Goal: Task Accomplishment & Management: Use online tool/utility

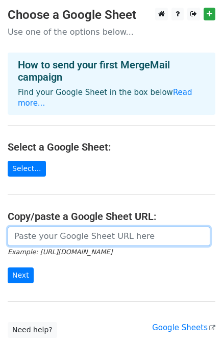
click at [63, 231] on input "url" at bounding box center [109, 236] width 203 height 19
paste input "https://docs.google.com/spreadsheets/d/1O6boSwbA0FQzOvBPYJ8cHYcSt_ja5ES5XwsCcSs…"
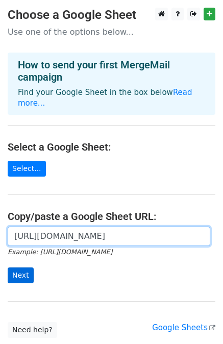
type input "https://docs.google.com/spreadsheets/d/1O6boSwbA0FQzOvBPYJ8cHYcSt_ja5ES5XwsCcSs…"
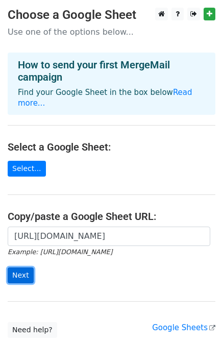
scroll to position [0, 0]
click at [27, 268] on input "Next" at bounding box center [21, 276] width 26 height 16
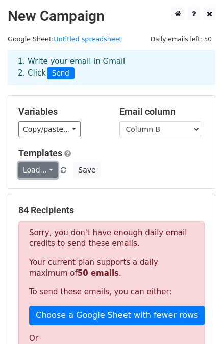
click at [43, 173] on link "Load..." at bounding box center [37, 170] width 39 height 16
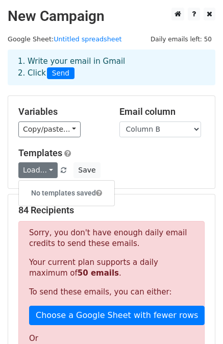
click at [124, 161] on div "Templates Load... No templates saved Save" at bounding box center [112, 163] width 202 height 31
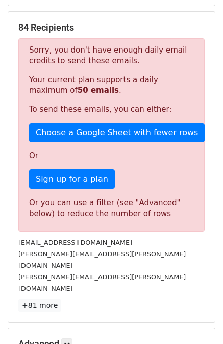
scroll to position [182, 0]
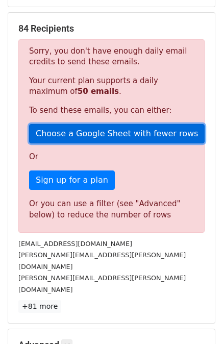
click at [78, 131] on link "Choose a Google Sheet with fewer rows" at bounding box center [117, 133] width 176 height 19
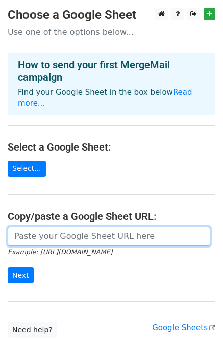
click at [45, 230] on input "url" at bounding box center [109, 236] width 203 height 19
paste input "tosha@hdfcbank.com shreya.d@icicibank.com inn@innvonix.com kalpana.p@silverwebb…"
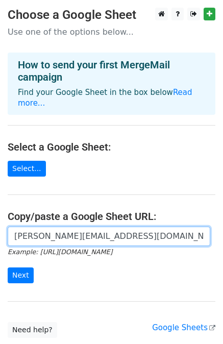
scroll to position [0, 3338]
type input "tosha@hdfcbank.com shreya.d@icicibank.com inn@innvonix.com kalpana.p@silverwebb…"
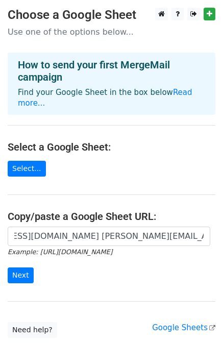
scroll to position [0, 0]
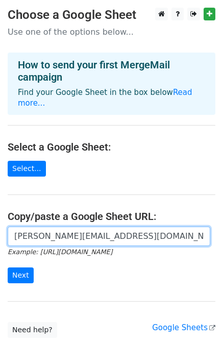
click at [48, 227] on input "tosha@hdfcbank.com shreya.d@icicibank.com inn@innvonix.com kalpana.p@silverwebb…" at bounding box center [109, 236] width 203 height 19
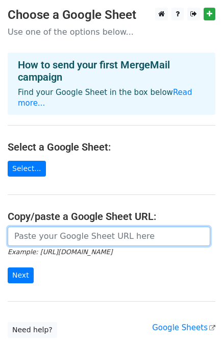
paste input "https://docs.google.com/spreadsheets/d/1O6boSwbA0FQzOvBPYJ8cHYcSt_ja5ES5XwsCcSs…"
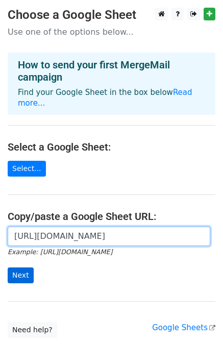
type input "https://docs.google.com/spreadsheets/d/1O6boSwbA0FQzOvBPYJ8cHYcSt_ja5ES5XwsCcSs…"
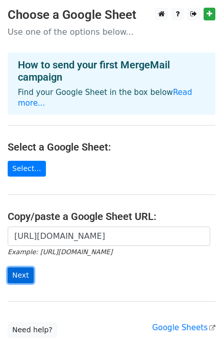
scroll to position [0, 0]
click at [22, 268] on input "Next" at bounding box center [21, 276] width 26 height 16
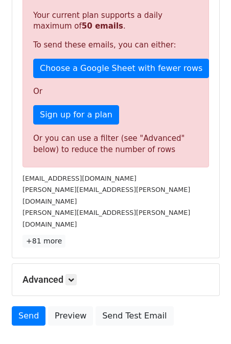
scroll to position [291, 0]
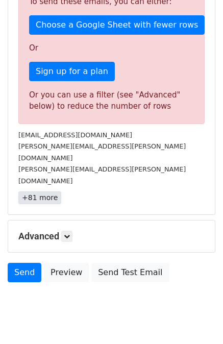
click at [42, 192] on link "+81 more" at bounding box center [39, 198] width 43 height 13
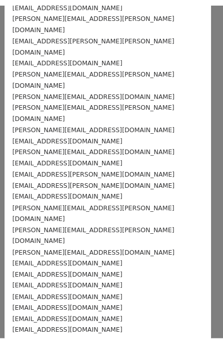
scroll to position [0, 0]
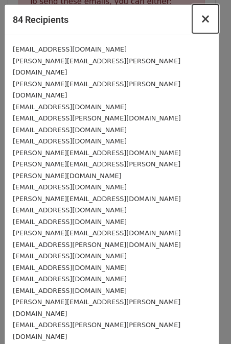
click at [192, 20] on button "×" at bounding box center [205, 19] width 27 height 29
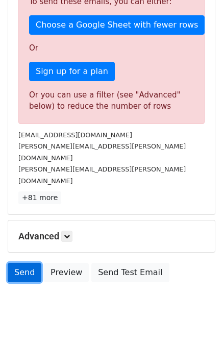
click at [27, 263] on link "Send" at bounding box center [25, 272] width 34 height 19
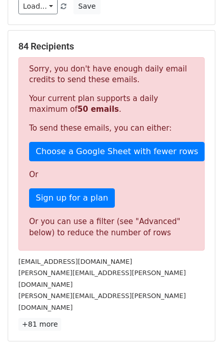
scroll to position [163, 0]
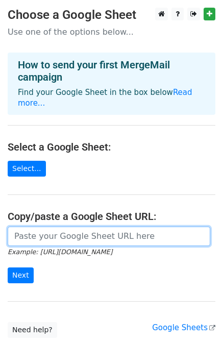
click at [61, 228] on input "url" at bounding box center [109, 236] width 203 height 19
paste input "[URL][DOMAIN_NAME]"
type input "[URL][DOMAIN_NAME]"
click at [8, 268] on input "Next" at bounding box center [21, 276] width 26 height 16
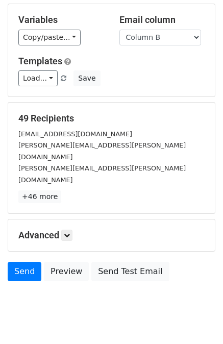
scroll to position [91, 0]
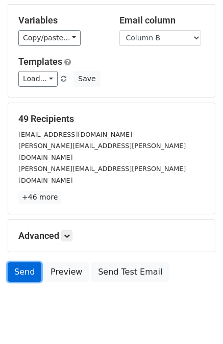
click at [22, 263] on link "Send" at bounding box center [25, 272] width 34 height 19
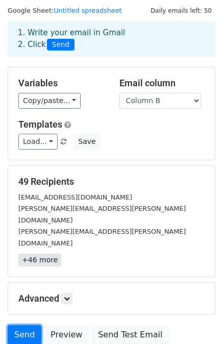
scroll to position [0, 0]
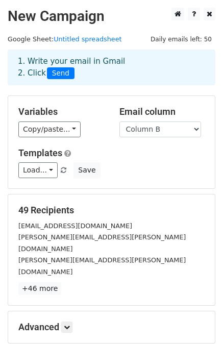
click at [58, 70] on span "Send" at bounding box center [61, 73] width 28 height 12
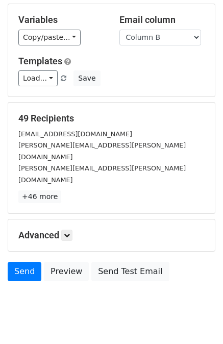
scroll to position [91, 0]
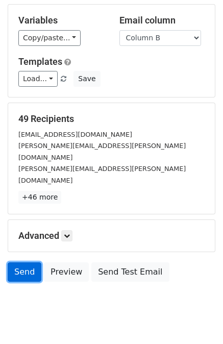
click at [29, 263] on link "Send" at bounding box center [25, 272] width 34 height 19
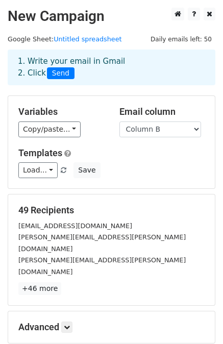
scroll to position [92, 0]
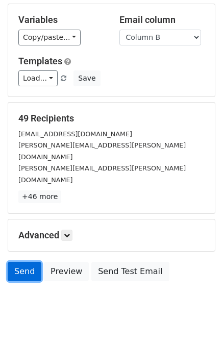
click at [27, 262] on link "Send" at bounding box center [25, 271] width 34 height 19
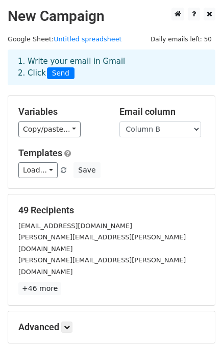
scroll to position [0, 0]
click at [57, 71] on span "Send" at bounding box center [61, 73] width 28 height 12
click at [27, 77] on div "1. Write your email in Gmail 2. Click Send" at bounding box center [111, 67] width 203 height 23
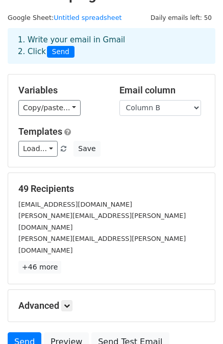
scroll to position [22, 0]
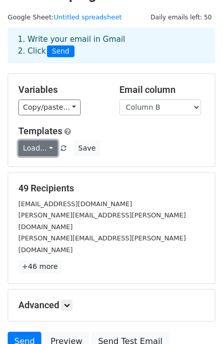
click at [45, 145] on link "Load..." at bounding box center [37, 148] width 39 height 16
click at [137, 135] on h5 "Templates" at bounding box center [111, 131] width 186 height 11
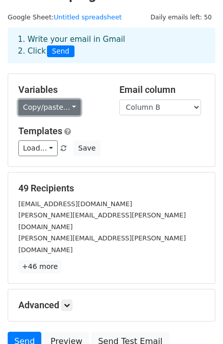
click at [64, 107] on link "Copy/paste..." at bounding box center [49, 108] width 62 height 16
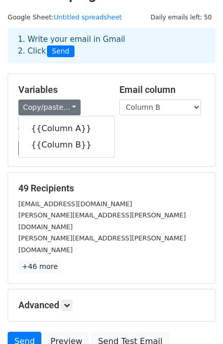
click at [129, 135] on h5 "Templates" at bounding box center [111, 131] width 186 height 11
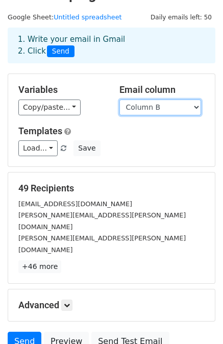
click at [168, 105] on select "Column A Column B" at bounding box center [161, 108] width 82 height 16
click at [127, 185] on h5 "49 Recipients" at bounding box center [111, 188] width 186 height 11
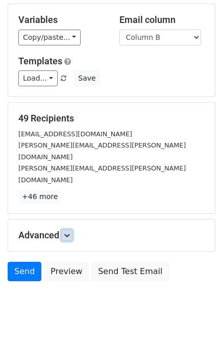
click at [68, 232] on icon at bounding box center [67, 235] width 6 height 6
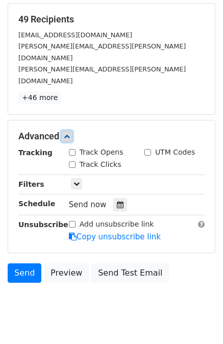
scroll to position [191, 0]
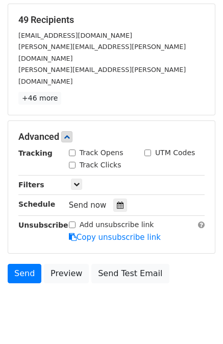
click at [69, 150] on input "Track Opens" at bounding box center [72, 153] width 7 height 7
checkbox input "true"
click at [66, 134] on icon at bounding box center [67, 137] width 6 height 6
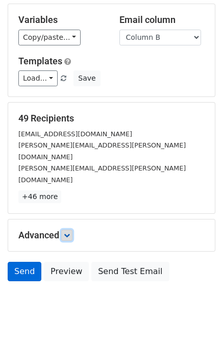
scroll to position [92, 0]
click at [31, 262] on link "Send" at bounding box center [25, 271] width 34 height 19
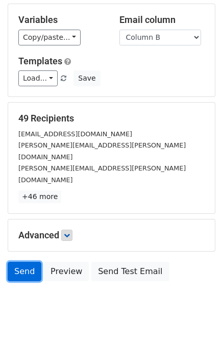
click at [31, 262] on link "Send" at bounding box center [25, 271] width 34 height 19
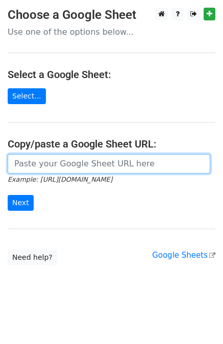
click at [44, 169] on input "url" at bounding box center [109, 163] width 203 height 19
paste input "[URL][DOMAIN_NAME]"
type input "[URL][DOMAIN_NAME]"
click at [8, 195] on input "Next" at bounding box center [21, 203] width 26 height 16
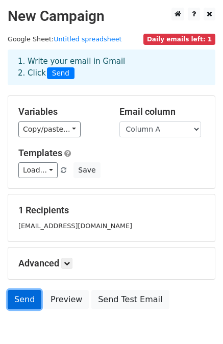
click at [18, 303] on link "Send" at bounding box center [25, 299] width 34 height 19
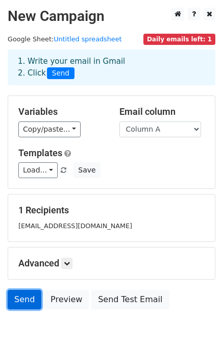
click at [14, 293] on link "Send" at bounding box center [25, 299] width 34 height 19
click at [31, 295] on link "Send" at bounding box center [25, 299] width 34 height 19
